Goal: Transaction & Acquisition: Download file/media

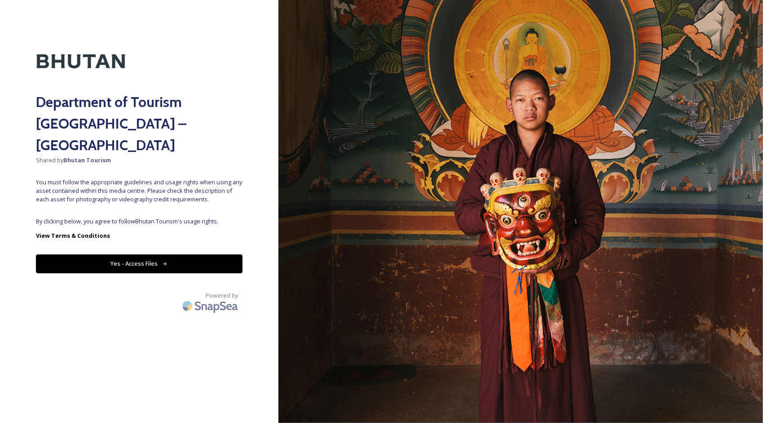
click at [116, 254] on button "Yes - Access Files" at bounding box center [139, 263] width 207 height 18
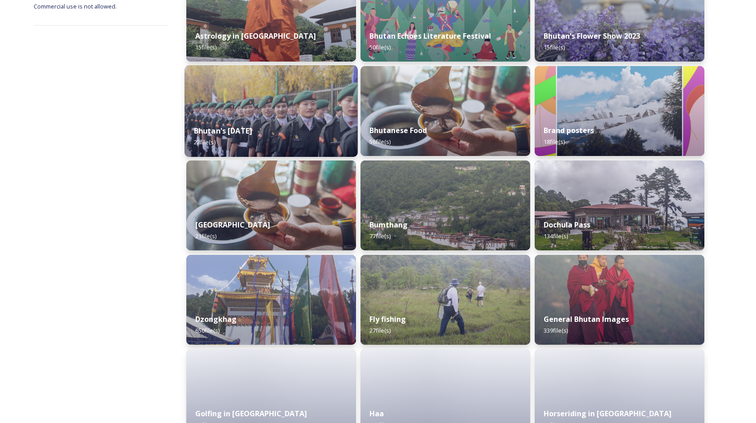
scroll to position [180, 0]
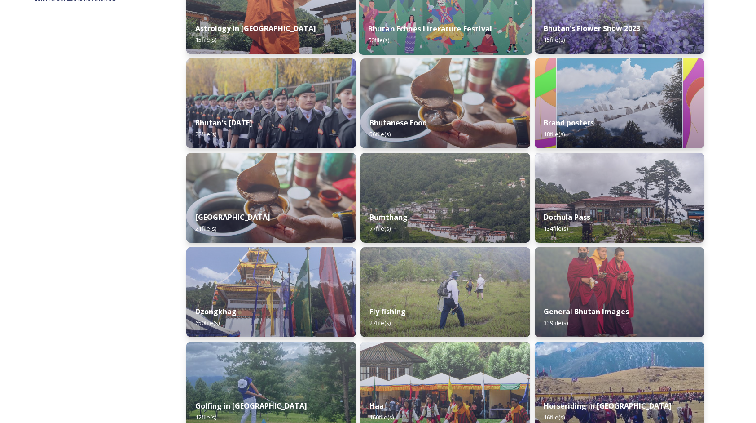
click at [442, 23] on div "Bhutan Echoes Literature Festival 50 file(s)" at bounding box center [445, 34] width 173 height 41
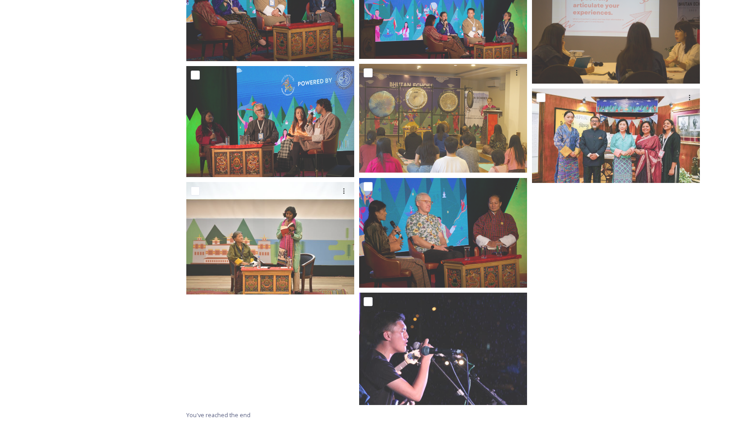
scroll to position [1839, 0]
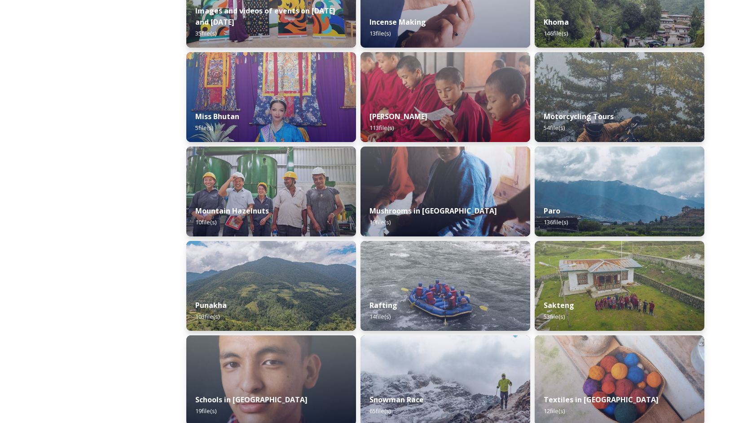
scroll to position [629, 0]
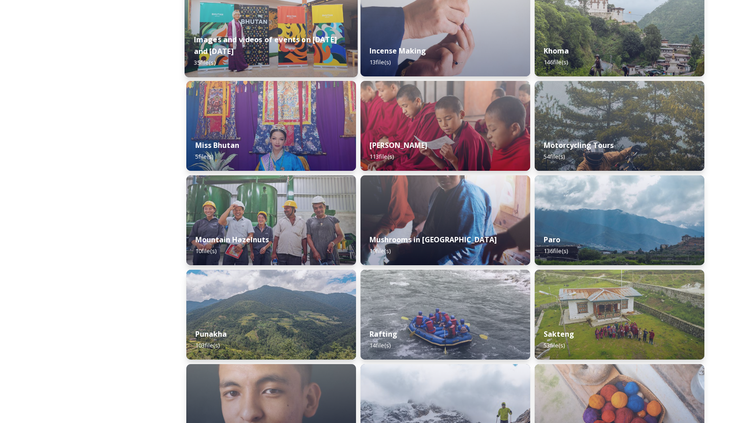
click at [287, 27] on div "Images and videos of events on [DATE] and [DATE] 35 file(s)" at bounding box center [271, 51] width 173 height 52
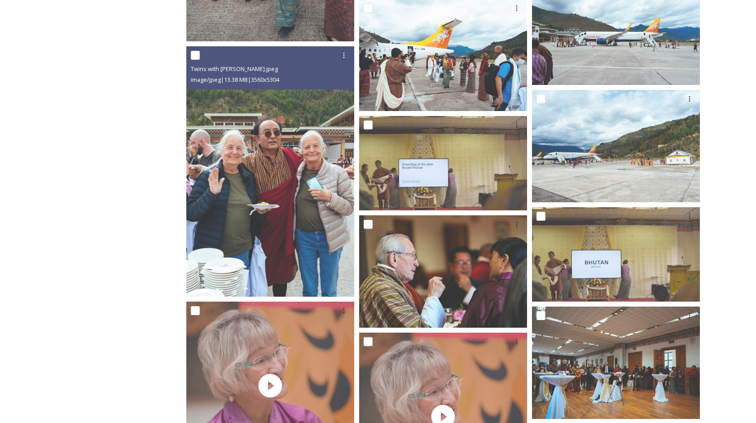
scroll to position [1496, 0]
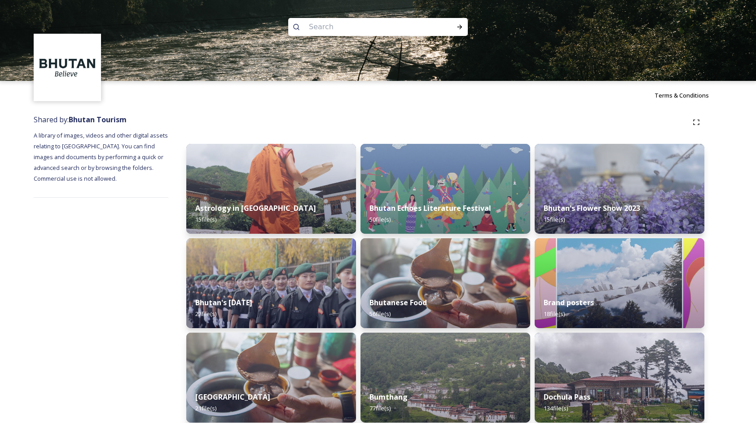
scroll to position [45, 0]
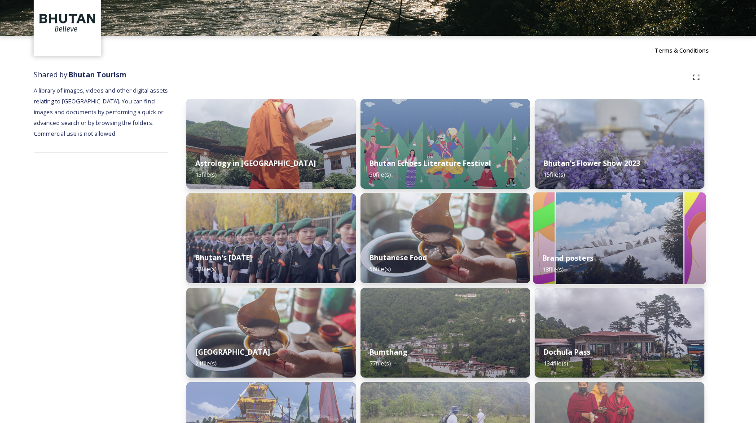
click at [626, 229] on img at bounding box center [619, 238] width 173 height 92
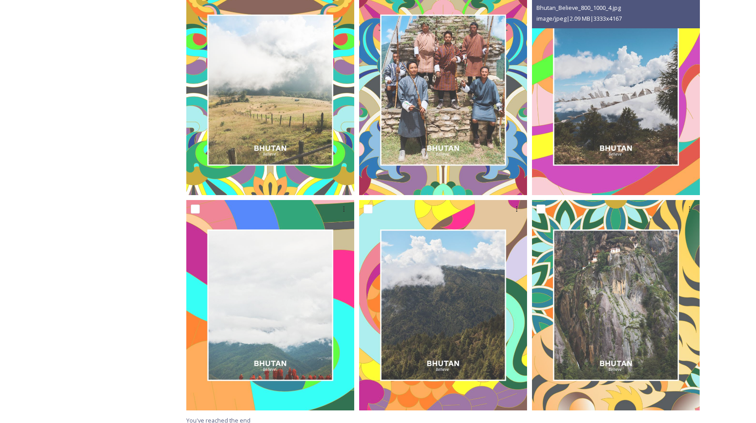
scroll to position [1052, 0]
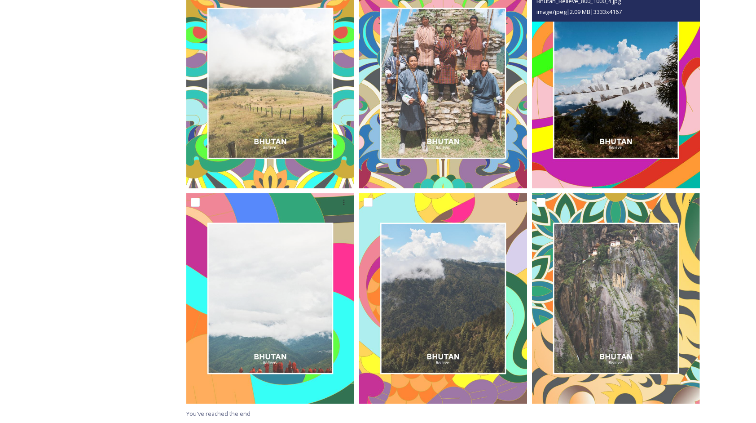
click at [623, 155] on img at bounding box center [616, 83] width 168 height 210
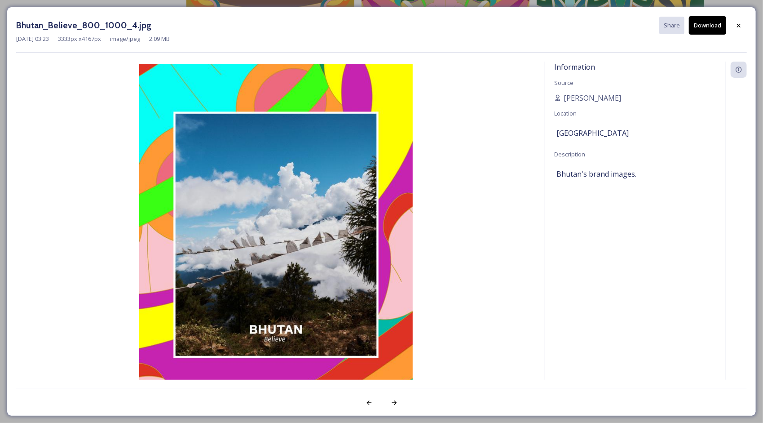
click at [707, 22] on button "Download" at bounding box center [707, 25] width 37 height 18
click at [738, 23] on icon at bounding box center [738, 25] width 7 height 7
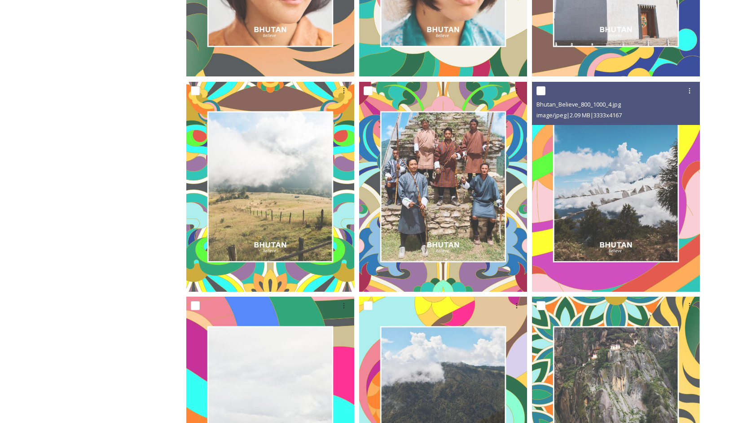
scroll to position [917, 0]
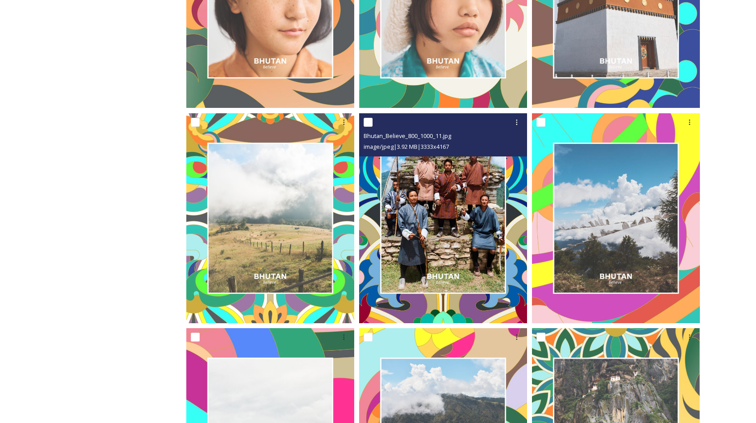
click at [474, 227] on img at bounding box center [443, 218] width 168 height 210
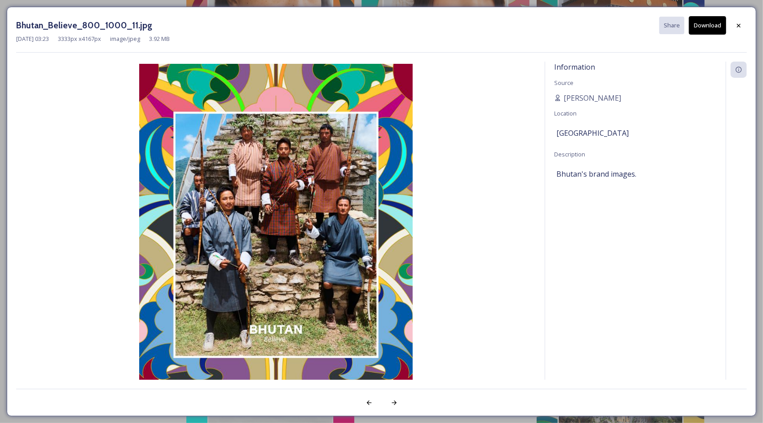
click at [707, 23] on button "Download" at bounding box center [707, 25] width 37 height 18
click at [739, 23] on icon at bounding box center [738, 25] width 7 height 7
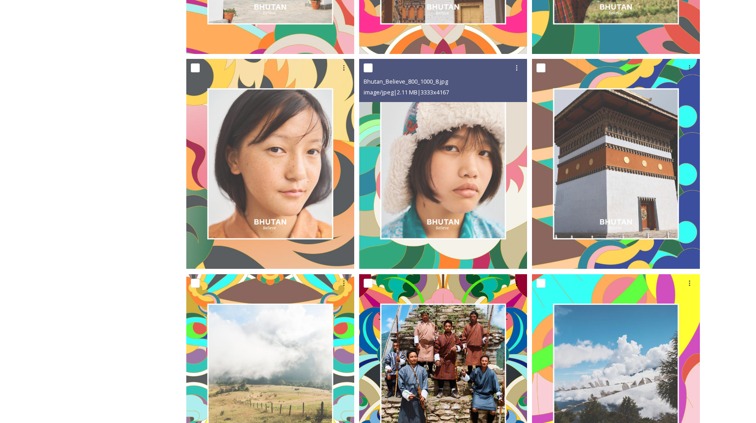
scroll to position [738, 0]
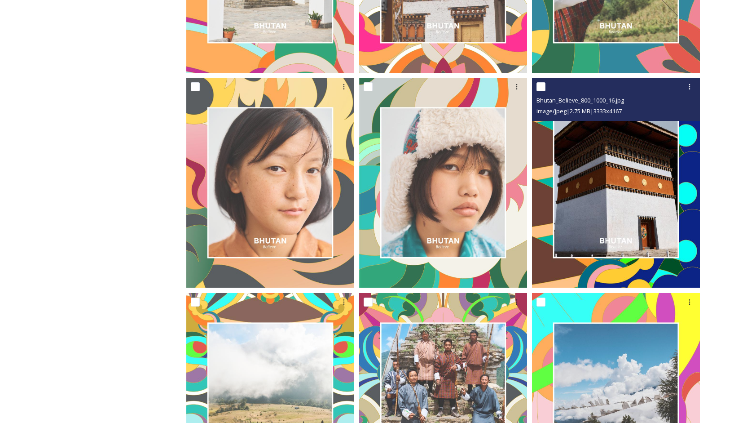
click at [599, 200] on img at bounding box center [616, 183] width 168 height 210
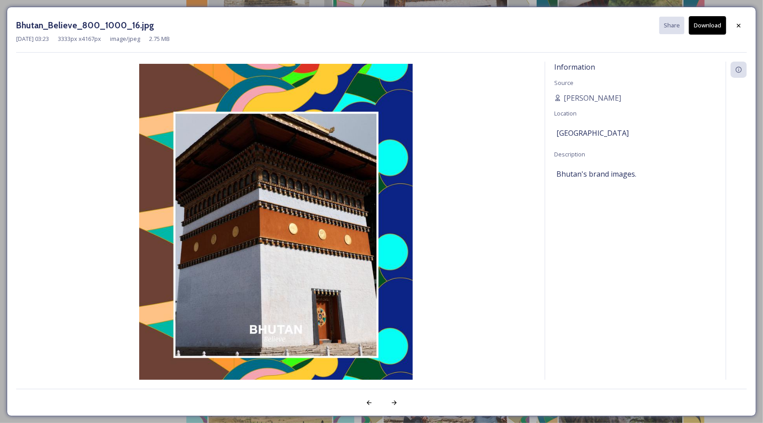
click at [701, 27] on button "Download" at bounding box center [707, 25] width 37 height 18
click at [738, 23] on icon at bounding box center [738, 25] width 7 height 7
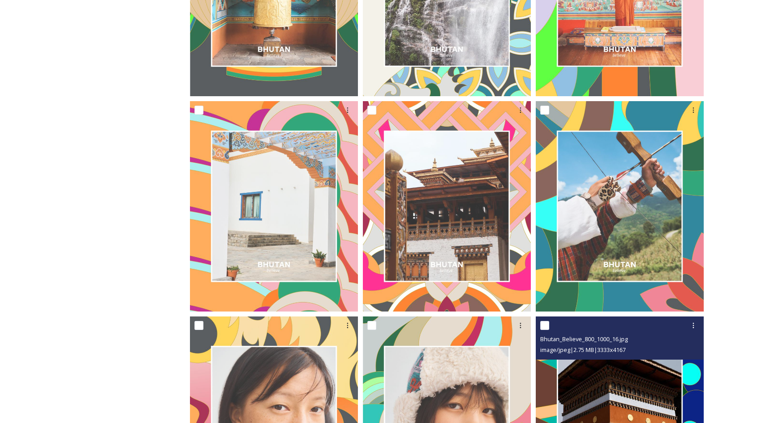
scroll to position [468, 0]
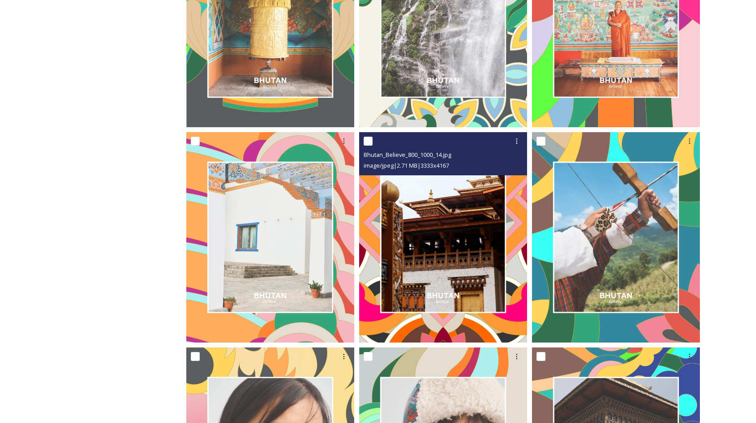
click at [491, 241] on img at bounding box center [443, 237] width 168 height 210
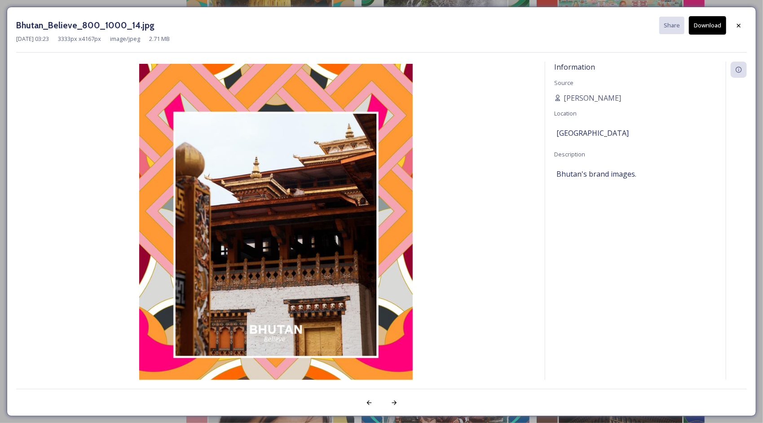
click at [696, 31] on button "Download" at bounding box center [707, 25] width 37 height 18
